Goal: Check status

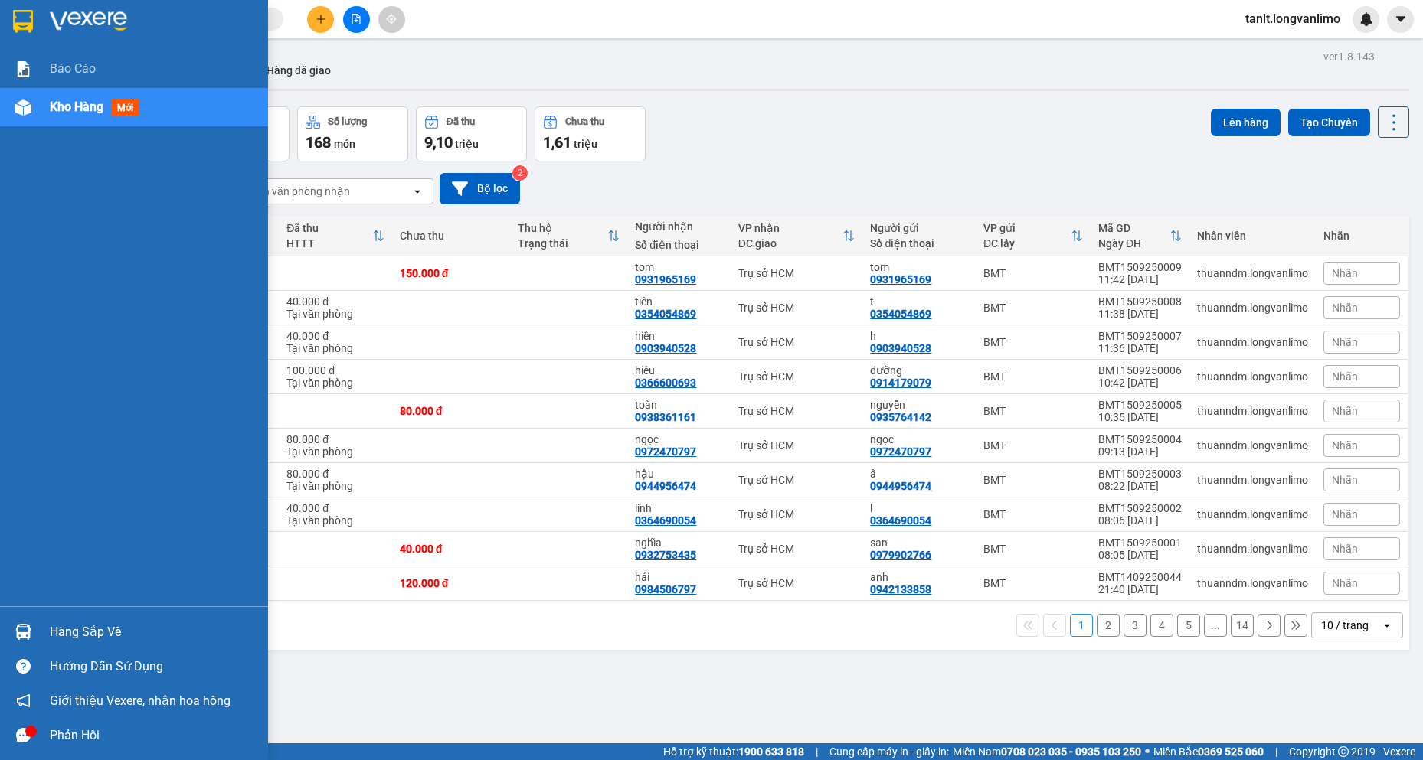
click at [14, 103] on div at bounding box center [23, 107] width 27 height 27
click at [30, 106] on img at bounding box center [23, 108] width 16 height 16
click at [93, 20] on img at bounding box center [88, 21] width 77 height 23
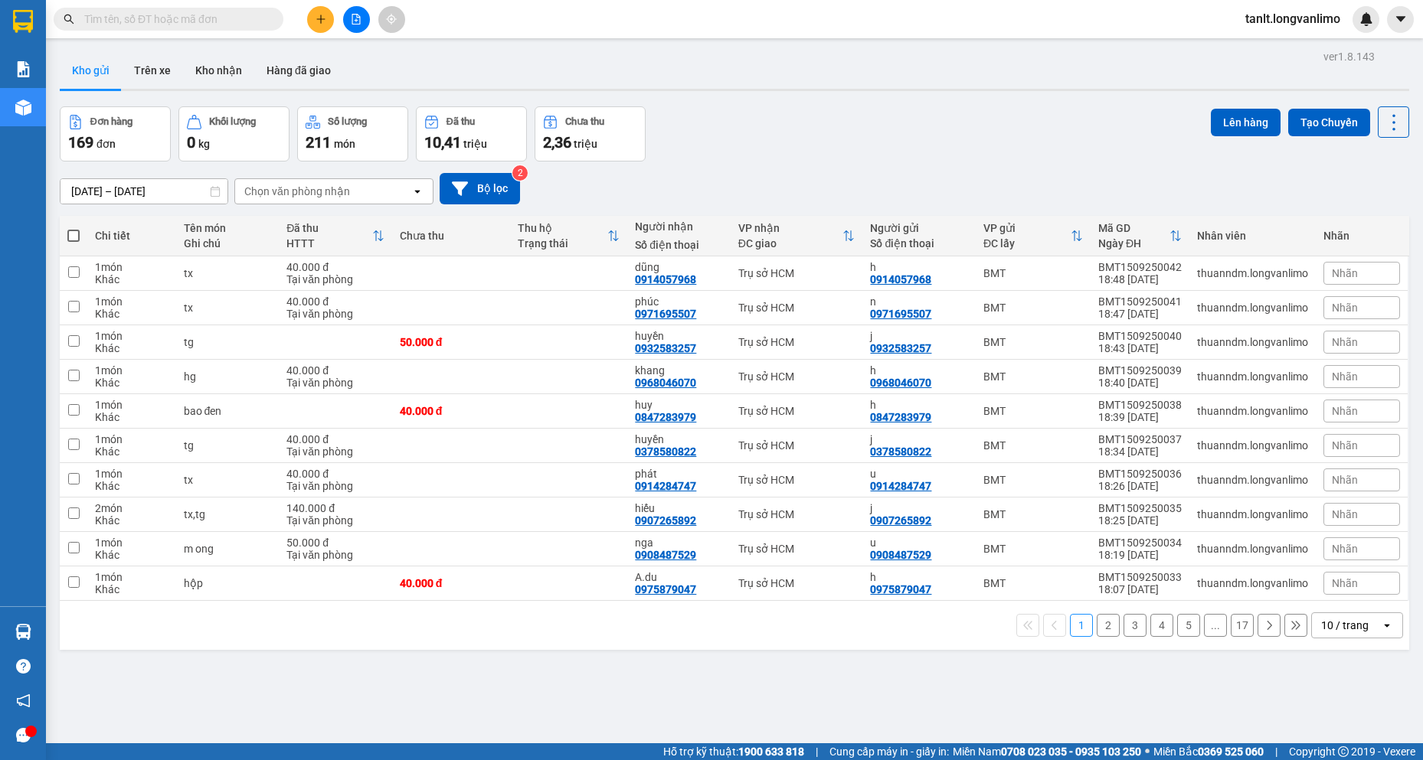
click at [924, 163] on div "[DATE] – [DATE] Press the down arrow key to interact with the calendar and sele…" at bounding box center [734, 189] width 1349 height 54
click at [865, 150] on div "Đơn hàng 169 đơn [PERSON_NAME] 0 kg Số [PERSON_NAME] 211 món Đã thu 10,41 [PERS…" at bounding box center [734, 133] width 1349 height 55
click at [214, 189] on icon at bounding box center [215, 191] width 11 height 11
click at [98, 188] on input "[DATE] – [DATE]" at bounding box center [143, 191] width 167 height 25
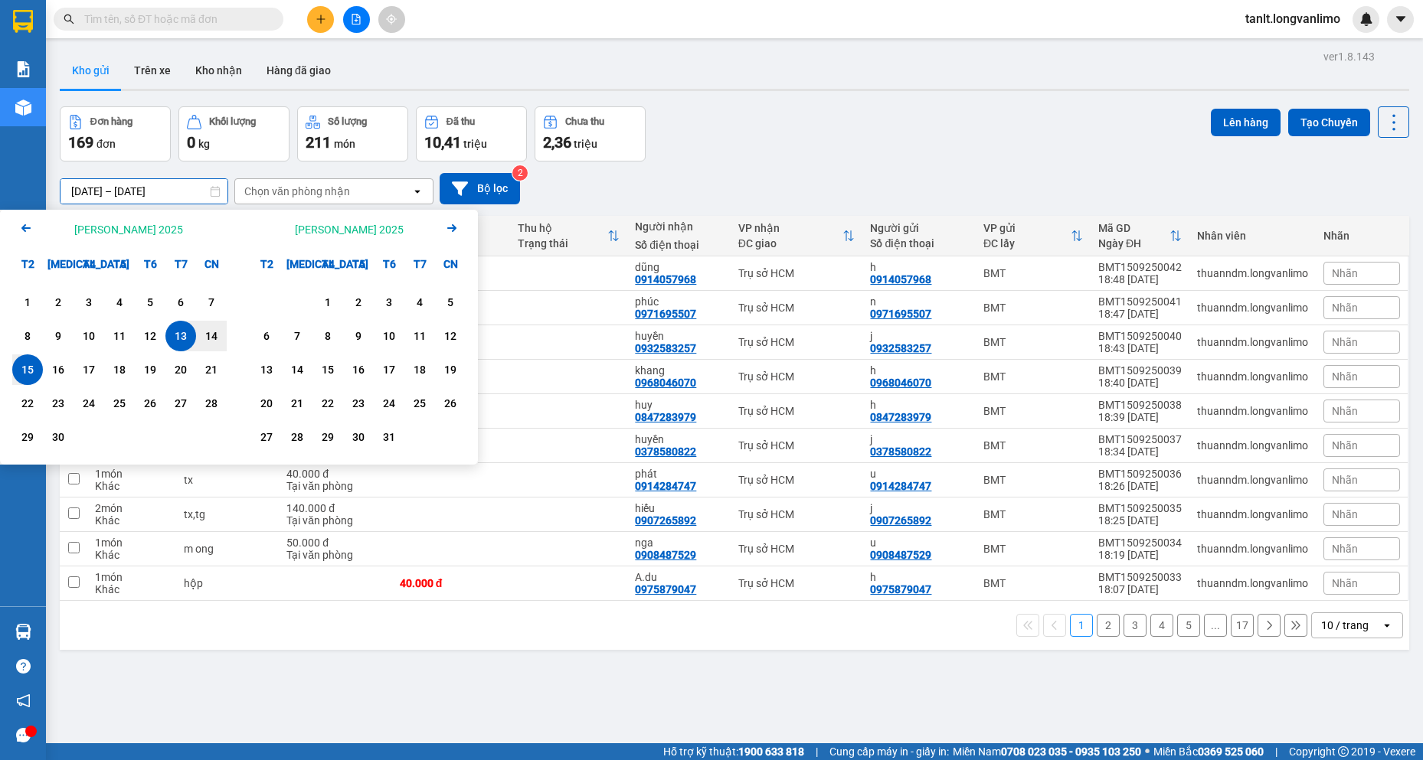
click at [26, 369] on div "15" at bounding box center [27, 370] width 21 height 18
click at [17, 371] on div "15" at bounding box center [27, 370] width 21 height 18
type input "[DATE] – [DATE]"
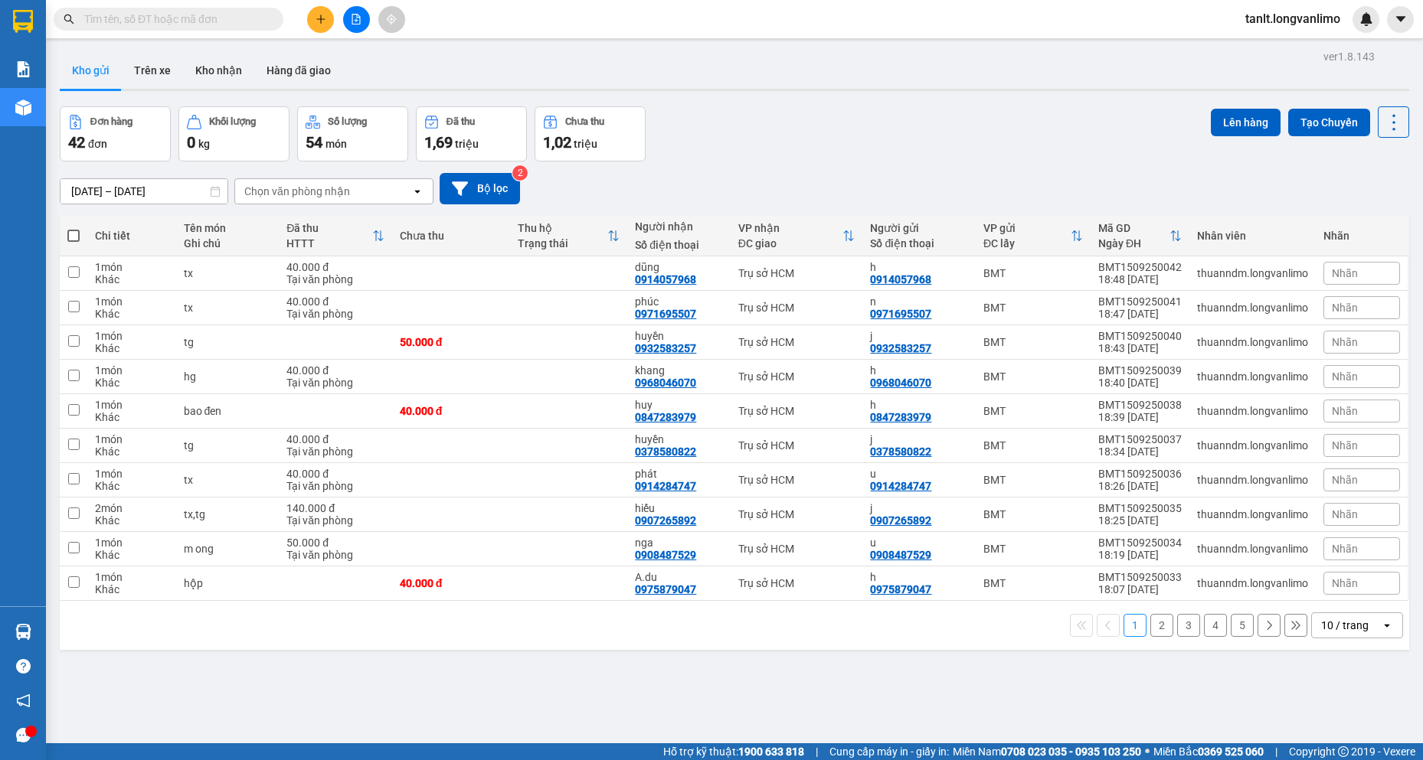
click at [736, 149] on div "Đơn hàng 42 đơn [PERSON_NAME] 0 kg Số [PERSON_NAME] 54 món Đã thu 1,69 [PERSON_…" at bounding box center [734, 133] width 1349 height 55
